Goal: Transaction & Acquisition: Purchase product/service

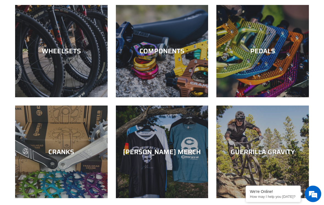
scroll to position [155, 0]
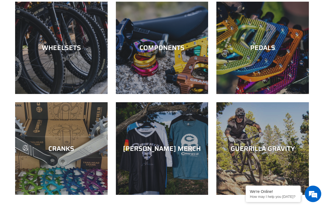
click at [151, 152] on div "[PERSON_NAME] MERCH" at bounding box center [162, 149] width 93 height 8
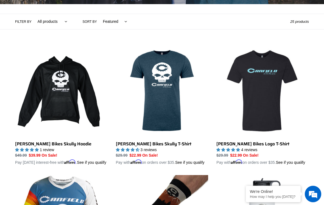
click at [153, 94] on link "[PERSON_NAME] Bikes Skully T-Shirt" at bounding box center [162, 105] width 93 height 121
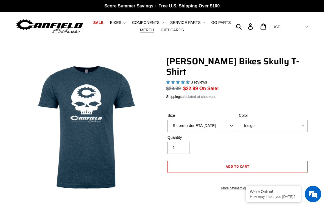
select select "highest-rating"
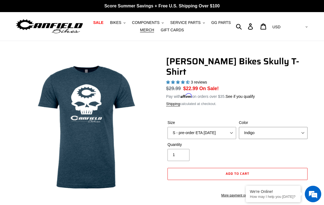
click at [297, 127] on select "Indigo Black" at bounding box center [273, 133] width 69 height 12
select select "Black"
